Goal: Communication & Community: Ask a question

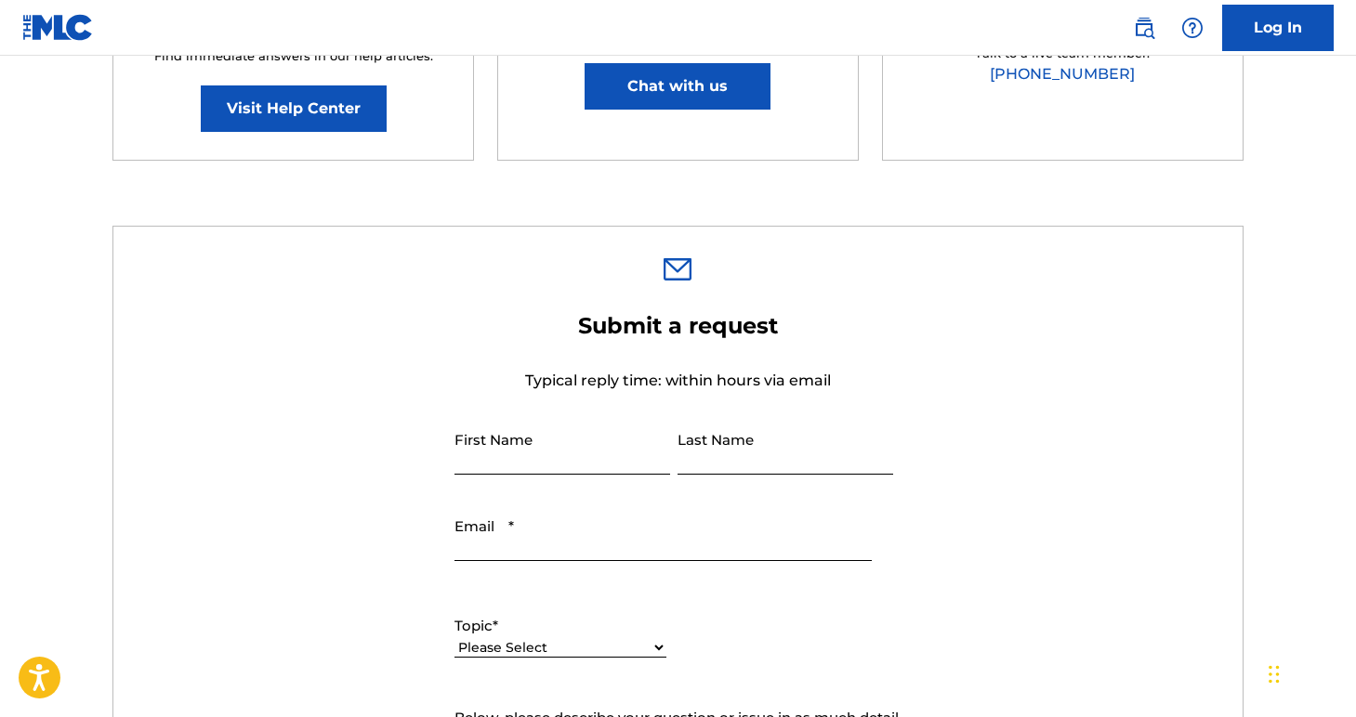
scroll to position [422, 0]
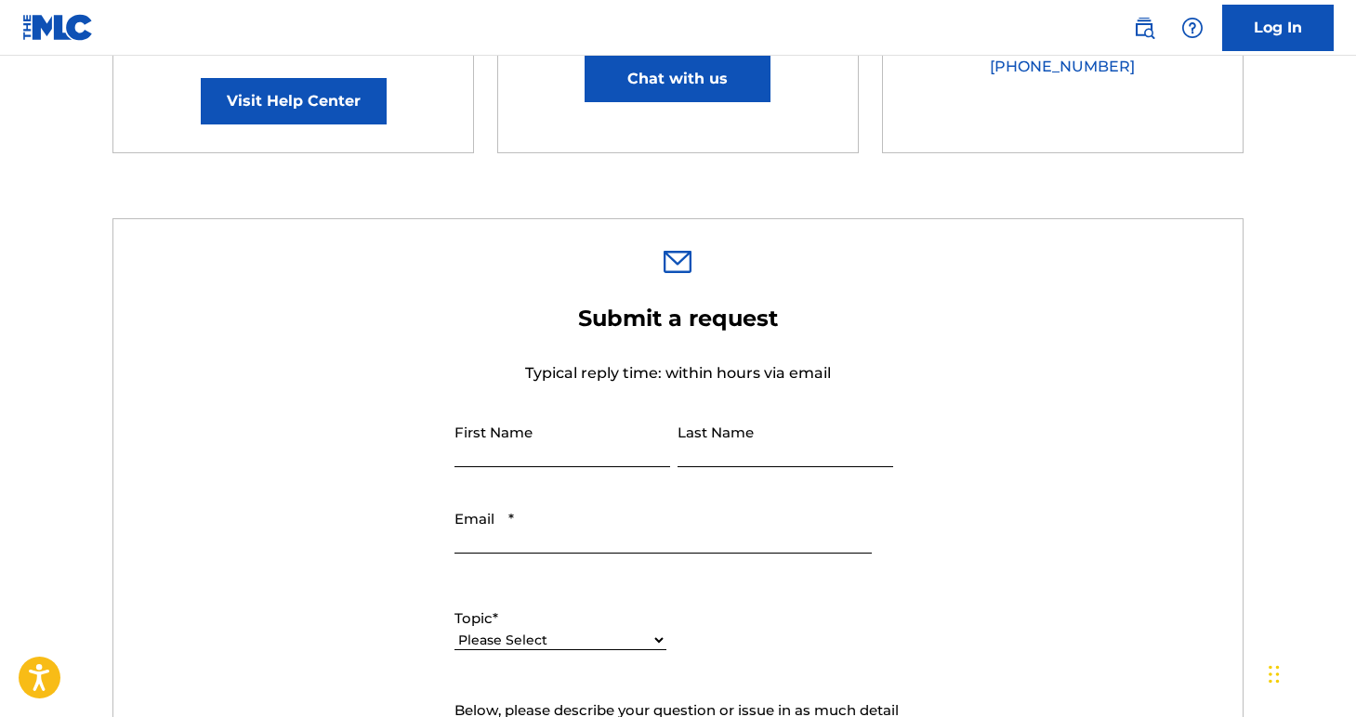
click at [538, 455] on input "First Name" at bounding box center [562, 441] width 216 height 53
type input "[PERSON_NAME]"
type input "[EMAIL_ADDRESS][DOMAIN_NAME]"
click at [533, 648] on select "Please Select I need help with my account I need help with managing my catalog …" at bounding box center [560, 641] width 212 height 20
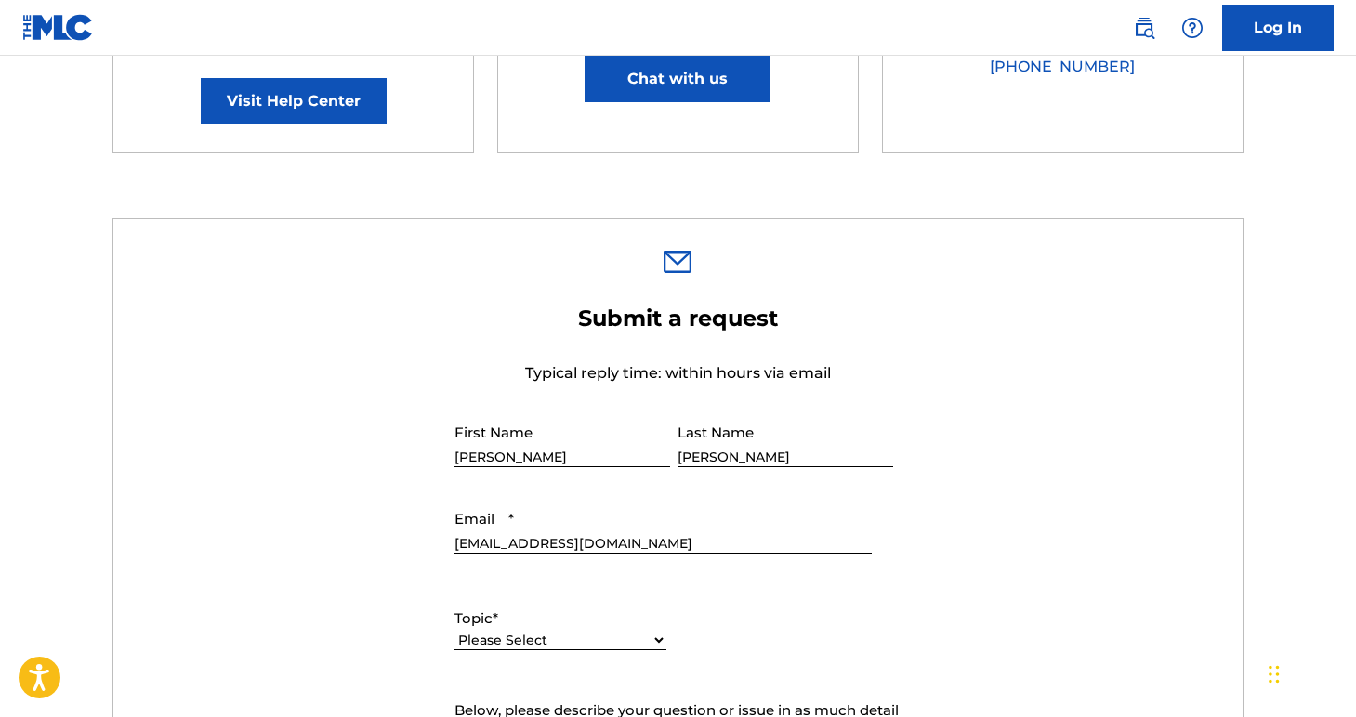
select select "I need help with my account"
click at [454, 631] on select "Please Select I need help with my account I need help with managing my catalog …" at bounding box center [560, 641] width 212 height 20
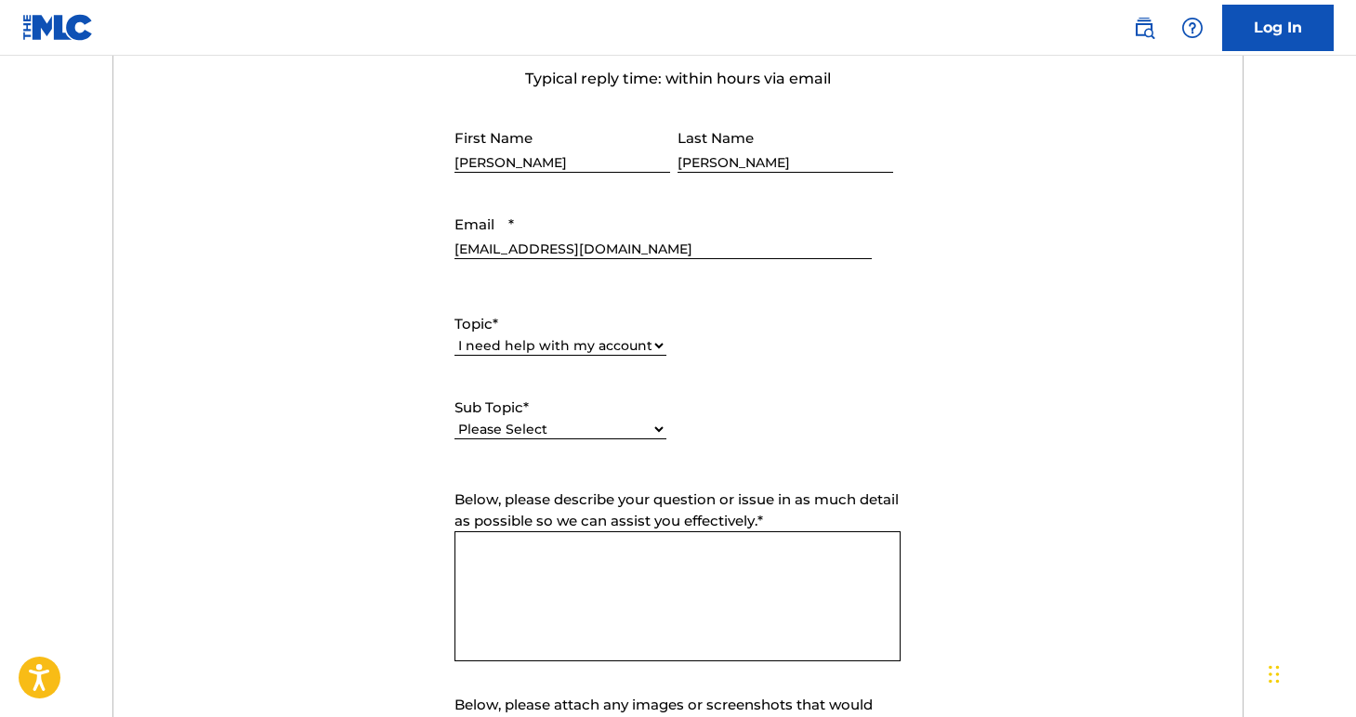
scroll to position [722, 0]
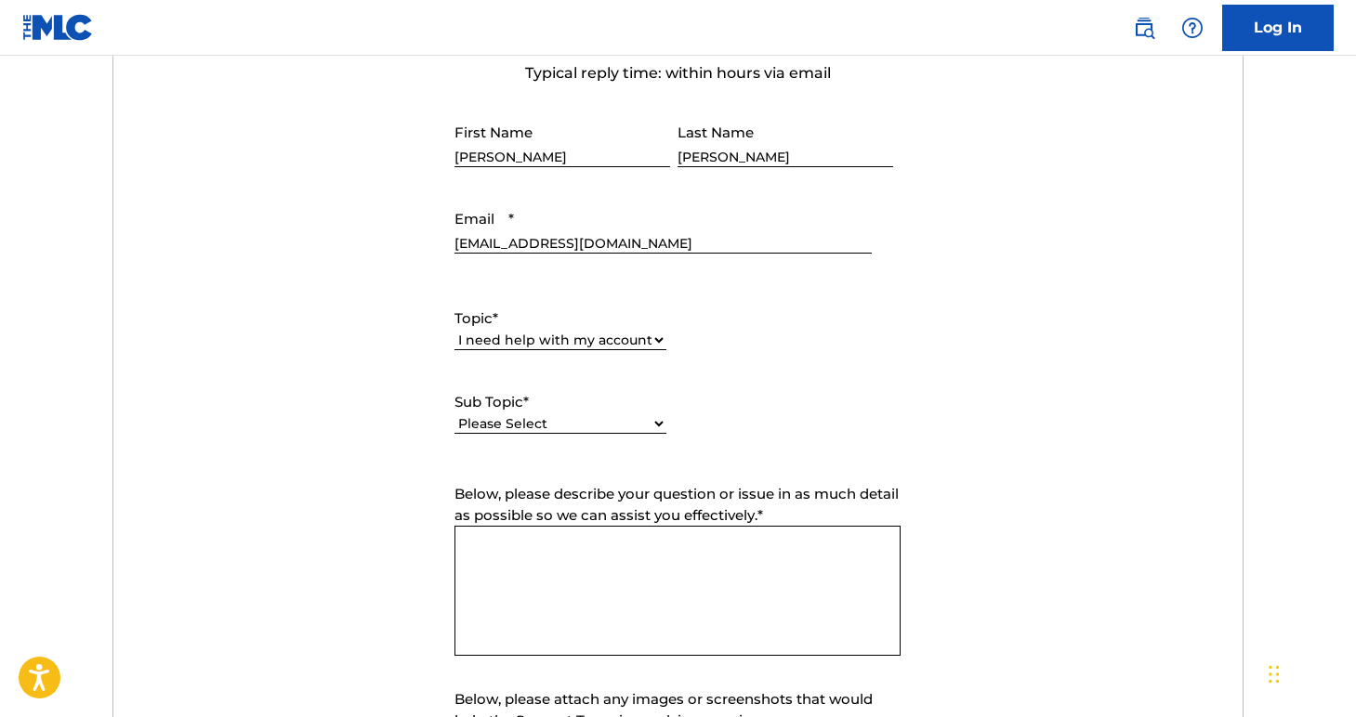
click at [545, 417] on select "Please Select I need help with my user account I can't log in to my user accoun…" at bounding box center [560, 425] width 212 height 20
select select "I need help with my Member account"
click at [454, 415] on select "Please Select I need help with my user account I can't log in to my user accoun…" at bounding box center [560, 425] width 212 height 20
click at [568, 568] on textarea "Below, please describe your question or issue in as much detail as possible so …" at bounding box center [677, 591] width 446 height 130
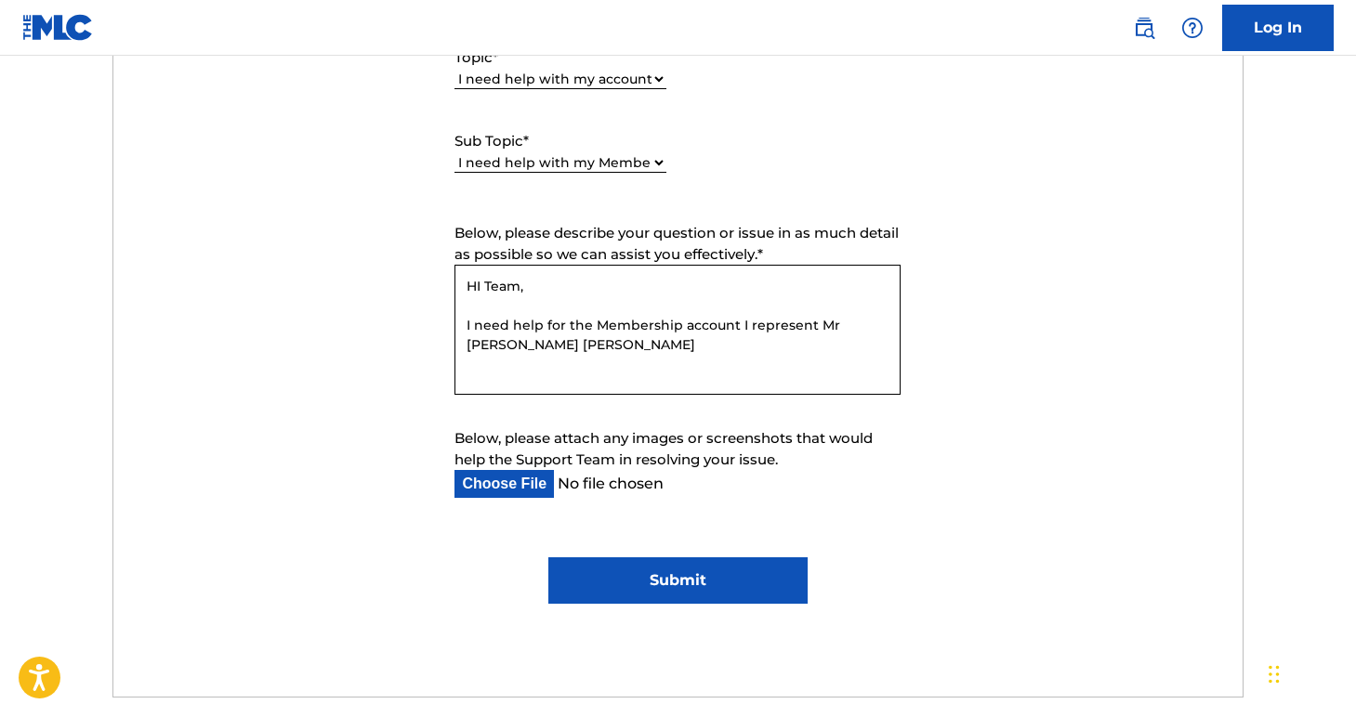
scroll to position [984, 0]
click at [594, 360] on textarea "HI Team, I need help for the Membership account I represent Mr [PERSON_NAME] [P…" at bounding box center [677, 329] width 446 height 130
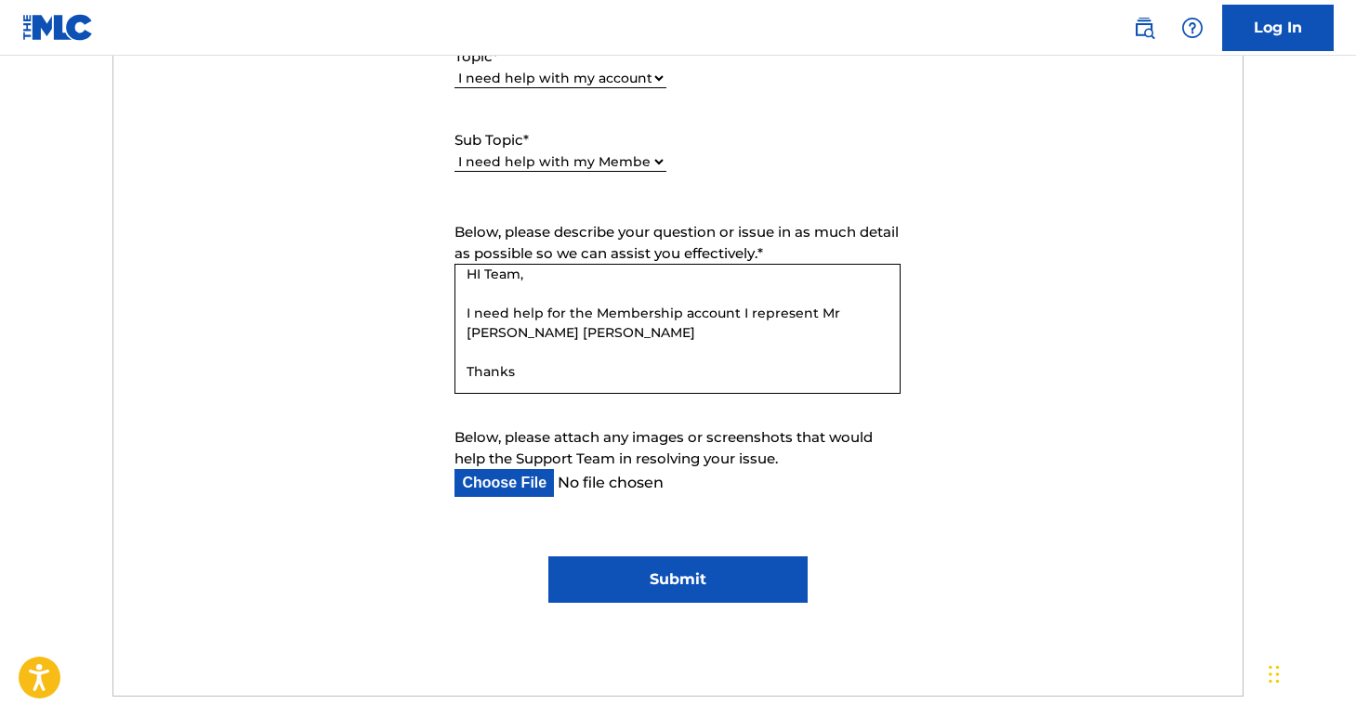
scroll to position [37, 0]
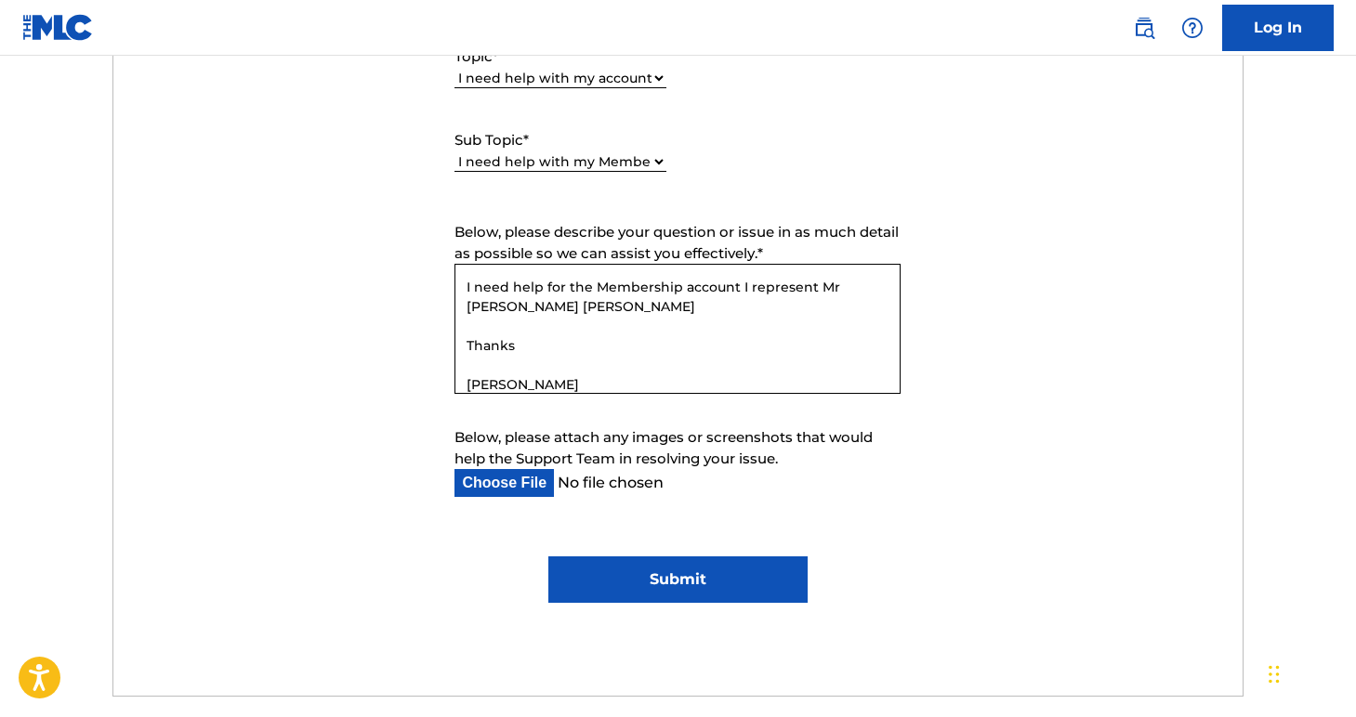
type textarea "HI Team, I need help for the Membership account I represent Mr [PERSON_NAME] [P…"
click at [683, 573] on input "Submit" at bounding box center [677, 580] width 259 height 46
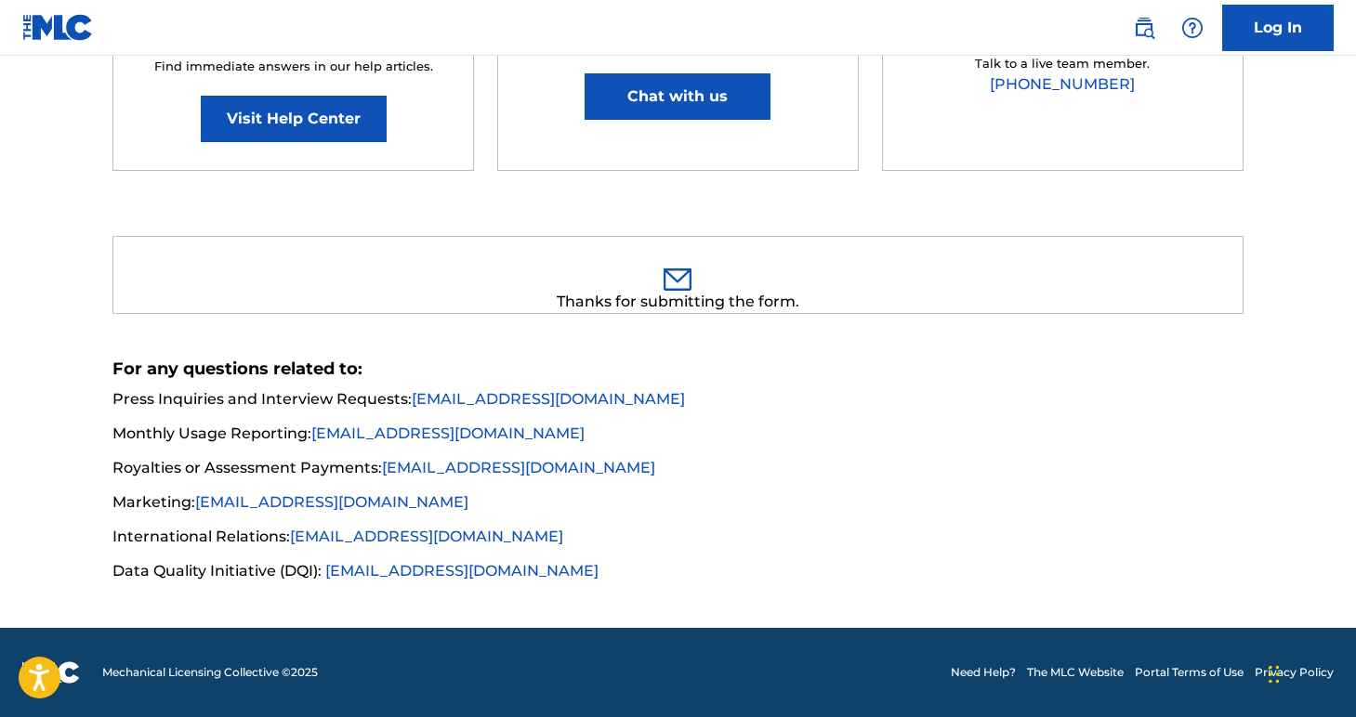
scroll to position [403, 0]
